Goal: Task Accomplishment & Management: Manage account settings

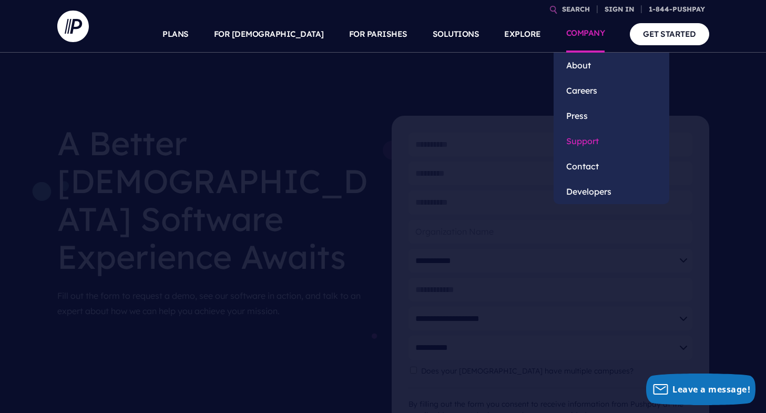
scroll to position [946, 0]
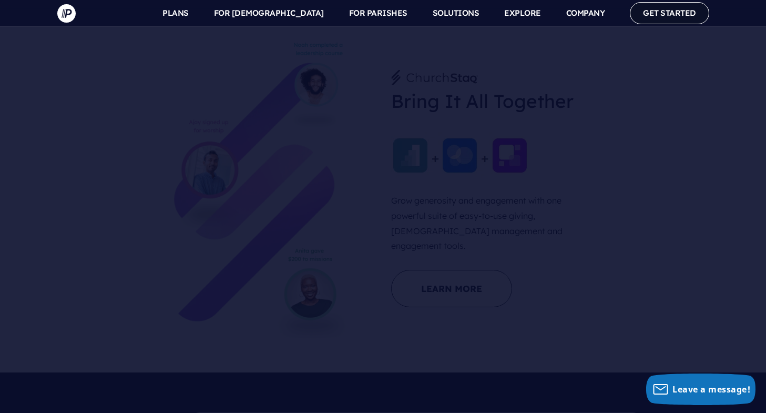
click at [653, 9] on link "GET STARTED" at bounding box center [669, 13] width 79 height 22
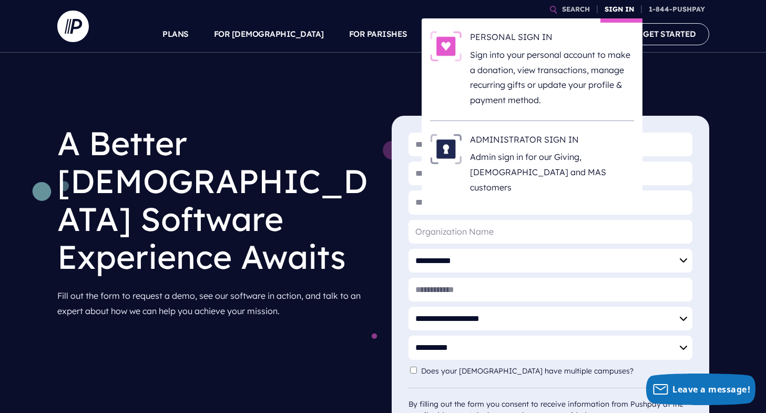
click at [610, 8] on link "SIGN IN" at bounding box center [619, 9] width 38 height 18
click at [609, 5] on link "SIGN IN" at bounding box center [619, 9] width 38 height 18
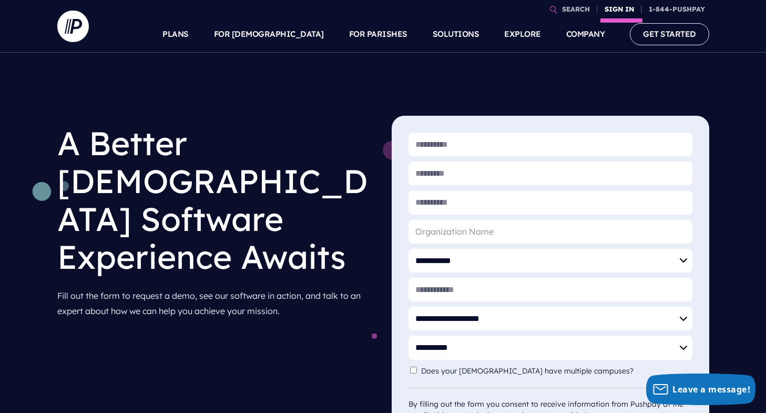
click at [619, 9] on link "SIGN IN" at bounding box center [619, 9] width 38 height 18
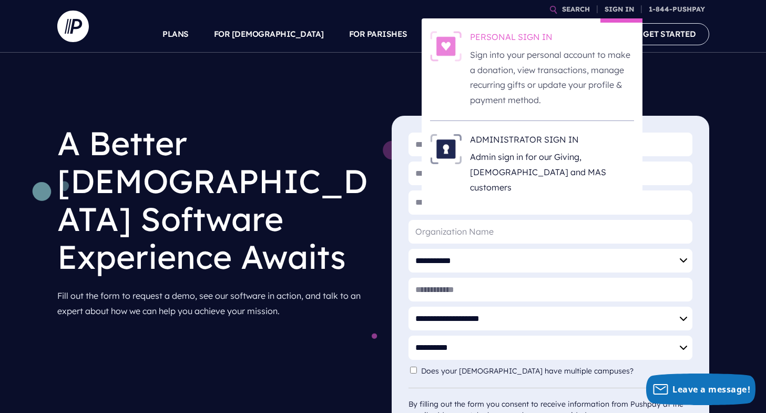
click at [510, 36] on h6 "PERSONAL SIGN IN" at bounding box center [552, 39] width 164 height 16
